Goal: Task Accomplishment & Management: Complete application form

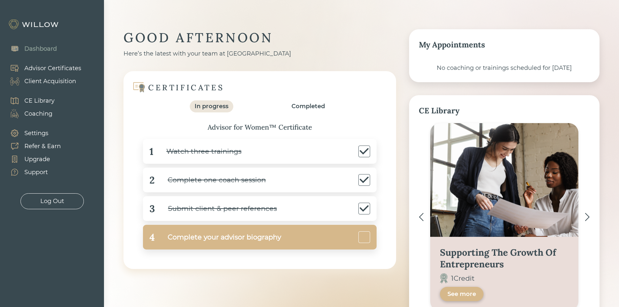
click at [198, 234] on div "Complete your advisor biography" at bounding box center [218, 237] width 126 height 15
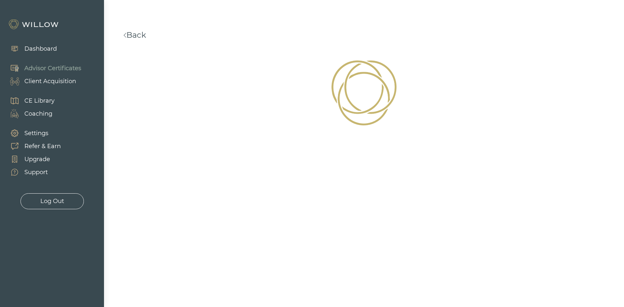
click at [51, 46] on div "Dashboard" at bounding box center [40, 48] width 32 height 9
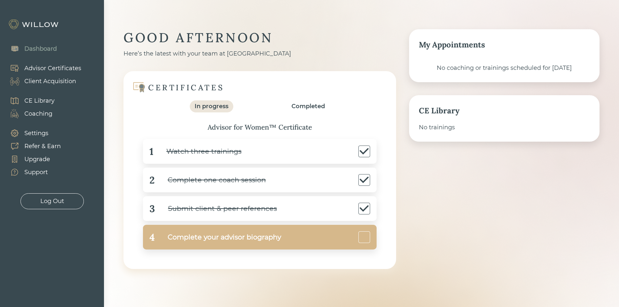
click at [211, 238] on div "Complete your advisor biography" at bounding box center [218, 237] width 126 height 15
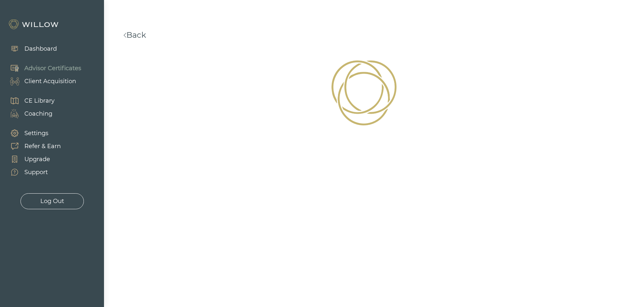
click at [30, 130] on div "Settings" at bounding box center [36, 133] width 24 height 9
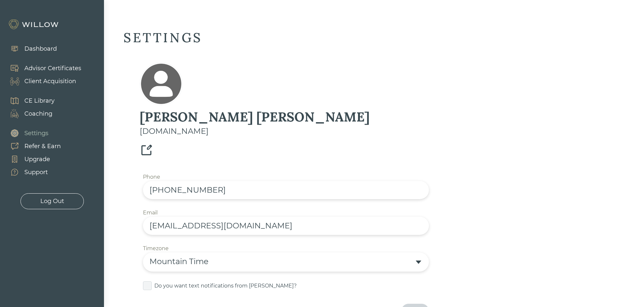
click at [42, 50] on div "Dashboard" at bounding box center [40, 48] width 32 height 9
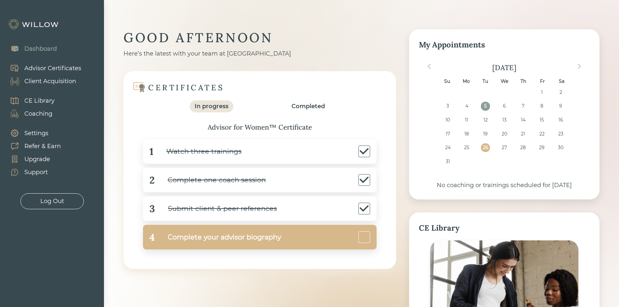
click at [191, 246] on div "4 Complete your advisor biography" at bounding box center [260, 237] width 234 height 25
